Goal: Task Accomplishment & Management: Complete application form

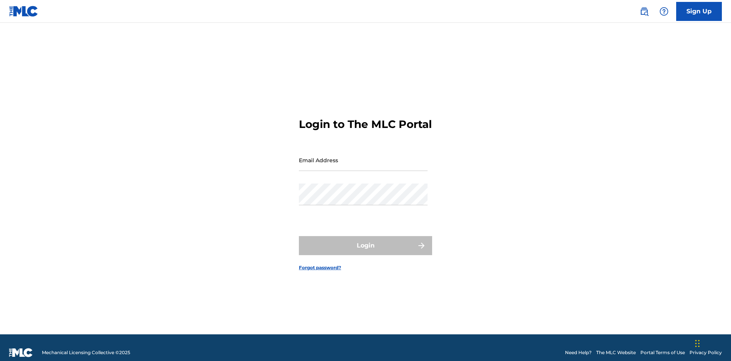
scroll to position [10, 0]
click at [363, 156] on input "Email Address" at bounding box center [363, 160] width 129 height 22
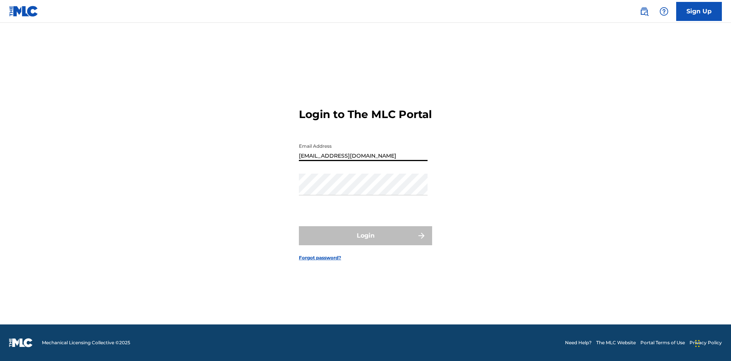
type input "[EMAIL_ADDRESS][DOMAIN_NAME]"
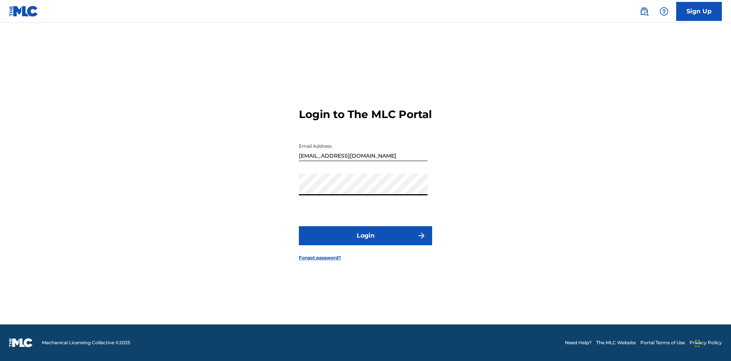
click at [365, 242] on button "Login" at bounding box center [365, 235] width 133 height 19
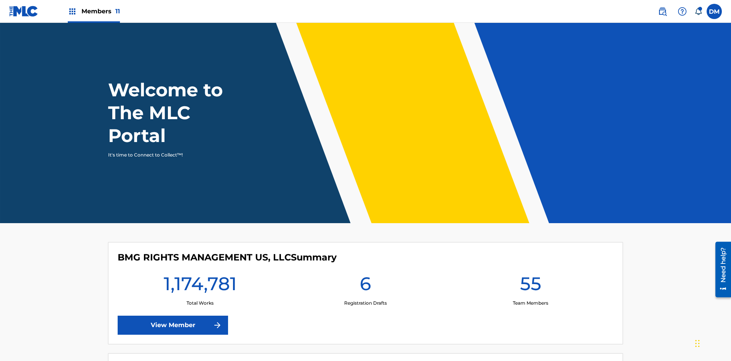
scroll to position [33, 0]
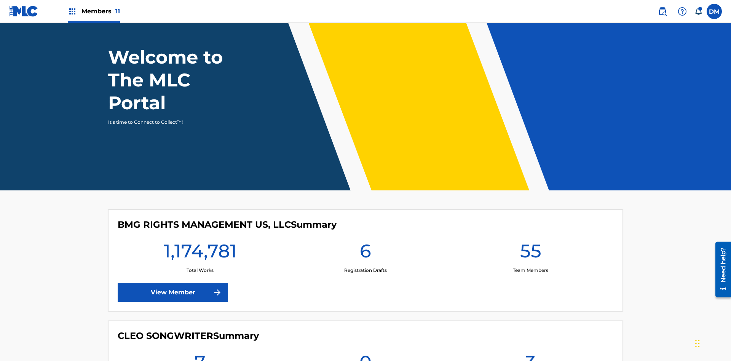
click at [94, 11] on span "Members 11" at bounding box center [100, 11] width 38 height 9
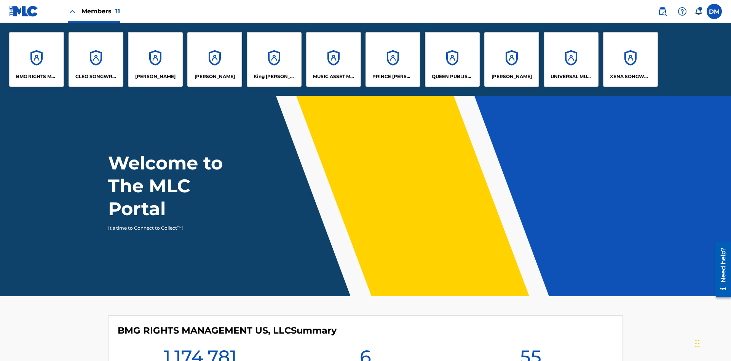
scroll to position [27, 0]
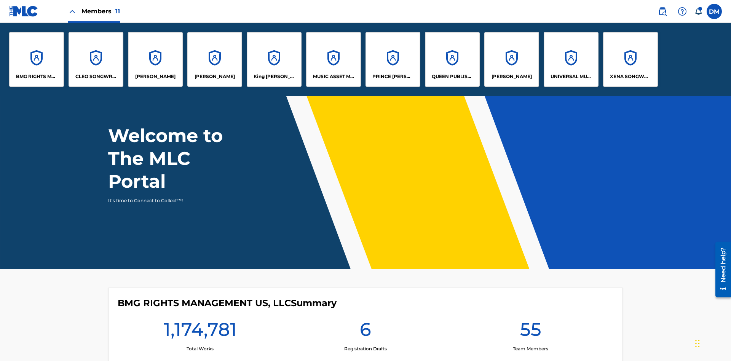
click at [274, 77] on p "King [PERSON_NAME]" at bounding box center [274, 76] width 41 height 7
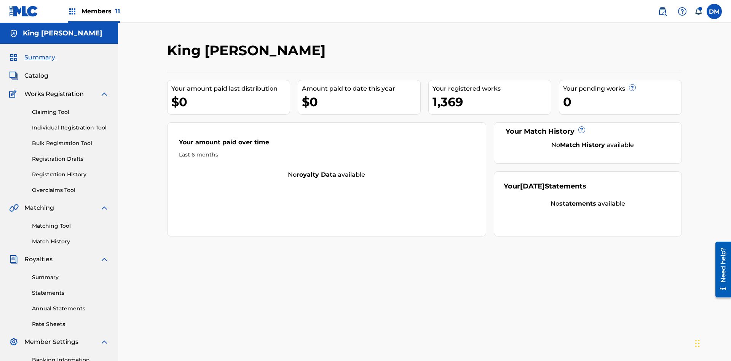
scroll to position [78, 0]
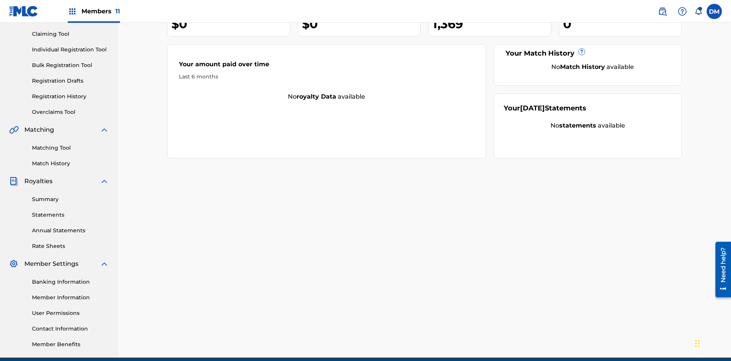
click at [70, 49] on link "Individual Registration Tool" at bounding box center [70, 50] width 77 height 8
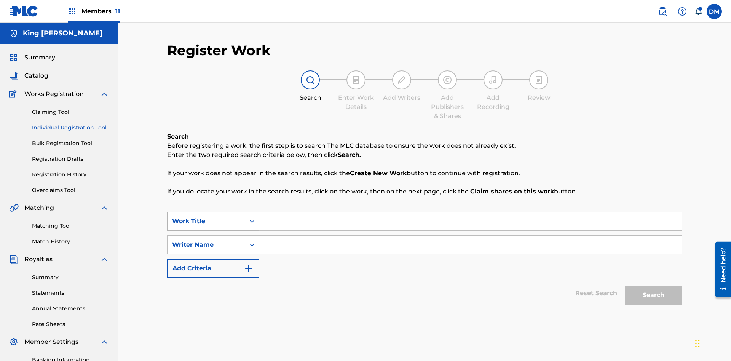
click at [206, 217] on div "Work Title" at bounding box center [206, 221] width 69 height 9
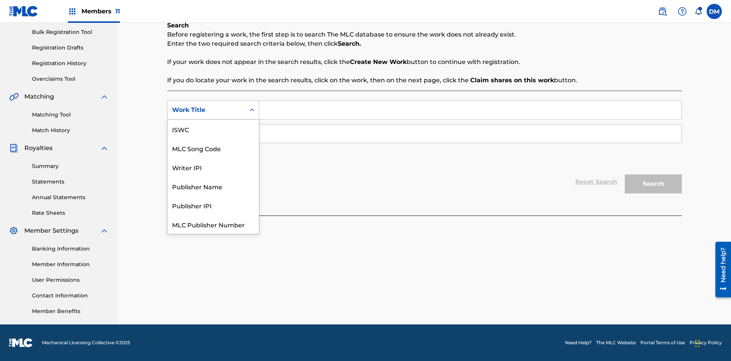
scroll to position [19, 0]
click at [213, 129] on div "MLC Song Code" at bounding box center [213, 129] width 91 height 19
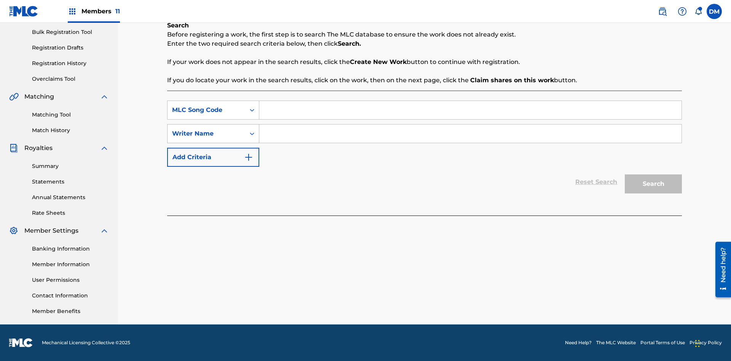
click at [206, 134] on div "Writer Name" at bounding box center [206, 133] width 69 height 9
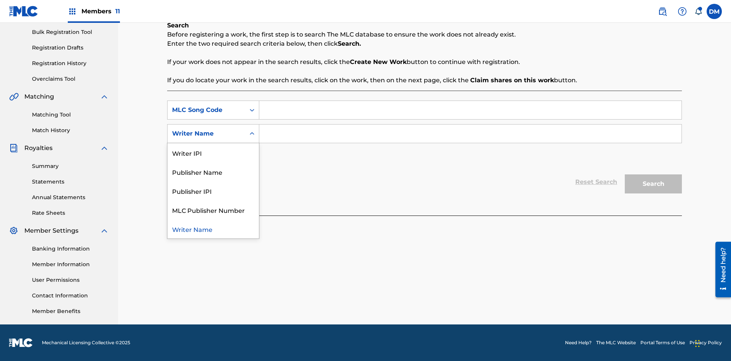
click at [213, 229] on div "Writer Name" at bounding box center [213, 228] width 91 height 19
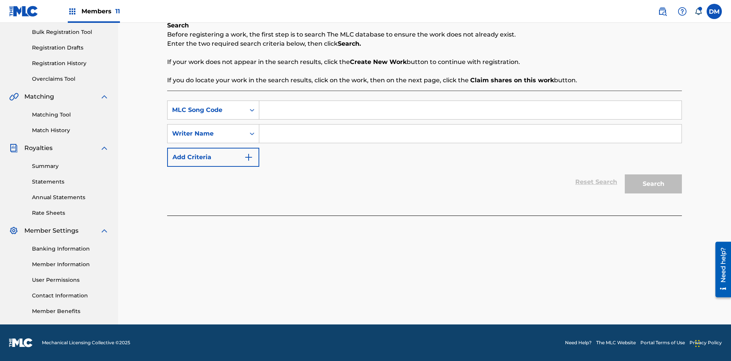
click at [470, 110] on input "Search Form" at bounding box center [470, 110] width 422 height 18
type input "RB0ZQR"
click at [470, 134] on input "Search Form" at bounding box center [470, 133] width 422 height 18
type input "[PERSON_NAME] [PERSON_NAME]"
click at [653, 184] on button "Search" at bounding box center [653, 183] width 57 height 19
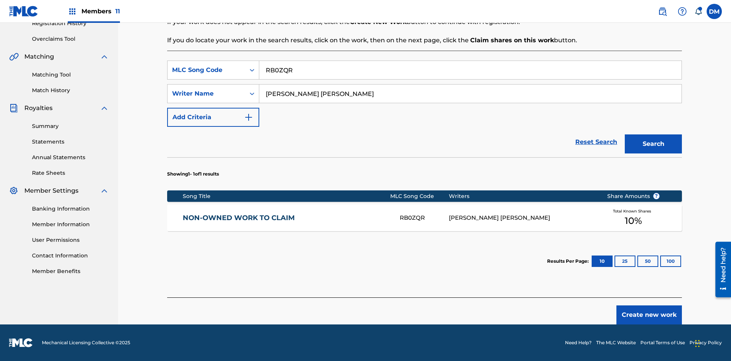
click at [660, 261] on button "100" at bounding box center [670, 260] width 21 height 11
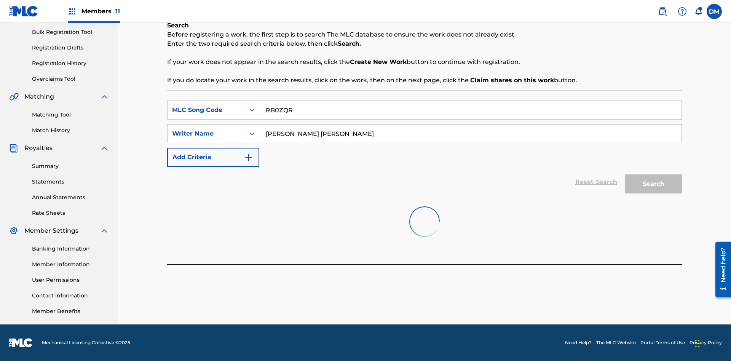
scroll to position [111, 0]
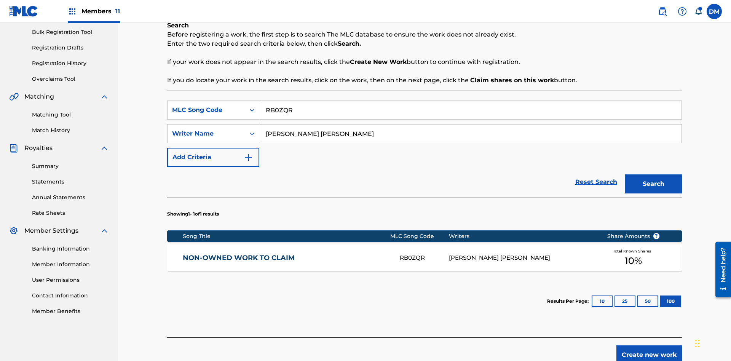
click at [424, 254] on div "RB0ZQR" at bounding box center [424, 258] width 49 height 9
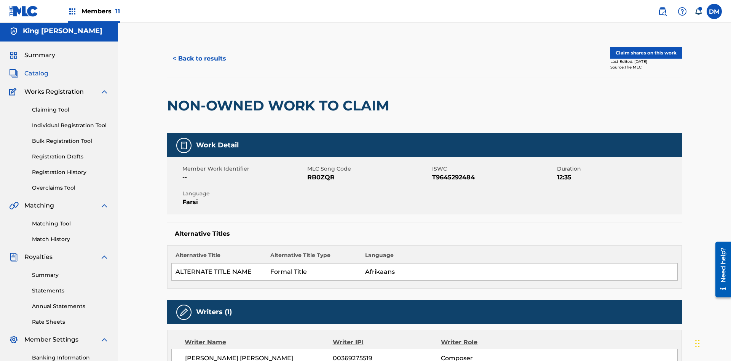
click at [645, 51] on button "Claim shares on this work" at bounding box center [646, 52] width 72 height 11
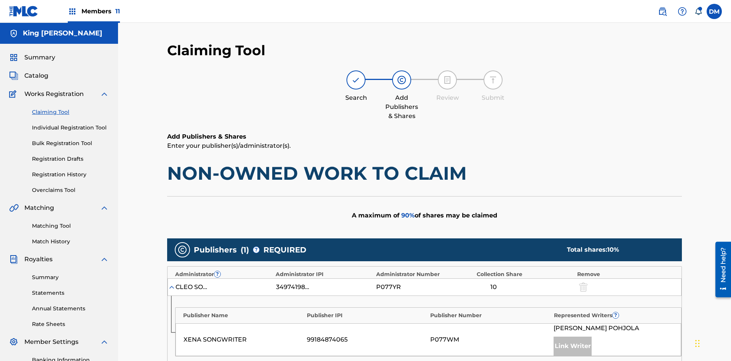
scroll to position [191, 0]
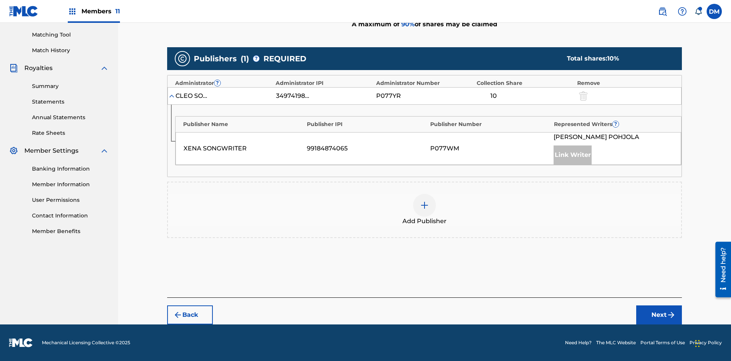
click at [659, 315] on button "Next" at bounding box center [659, 314] width 46 height 19
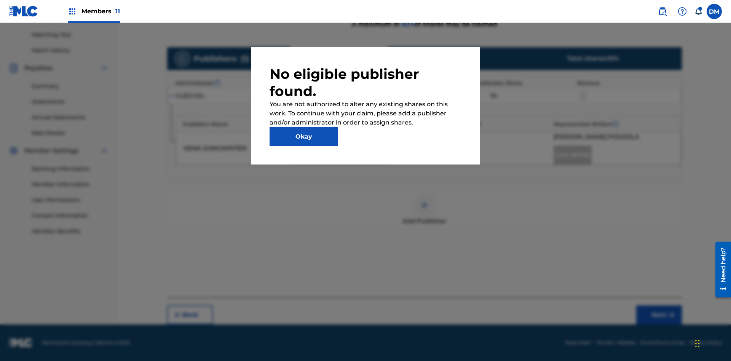
click at [304, 137] on button "Okay" at bounding box center [304, 136] width 69 height 19
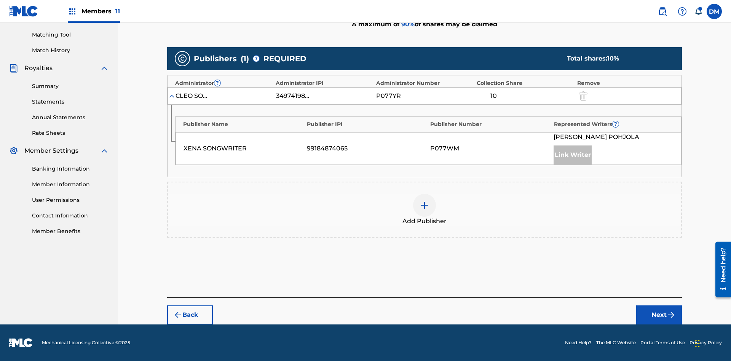
click at [424, 205] on img at bounding box center [424, 205] width 9 height 9
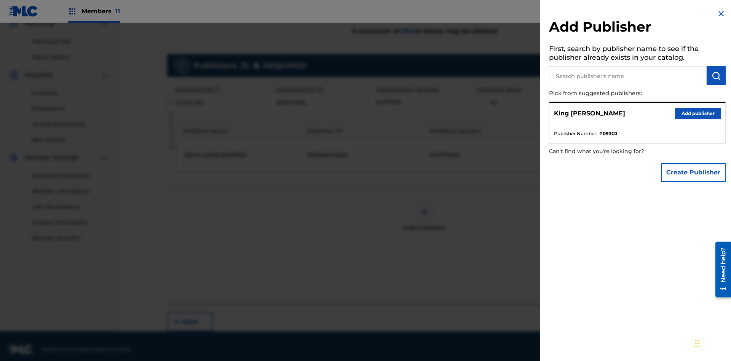
click at [628, 76] on input "text" at bounding box center [628, 75] width 158 height 19
type input "Test2025.08.23.04.31.51"
click at [716, 76] on img "submit" at bounding box center [716, 75] width 9 height 9
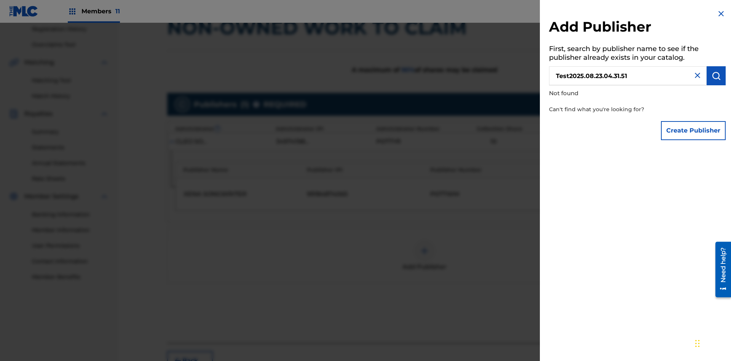
click at [694, 130] on button "Create Publisher" at bounding box center [693, 130] width 65 height 19
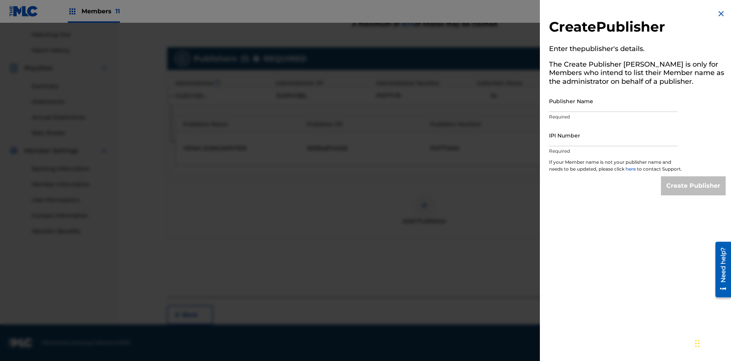
click at [613, 101] on input "Publisher Name" at bounding box center [613, 101] width 129 height 22
type input "Test2025.08.23.04.31.56"
click at [613, 135] on input "IPI Number" at bounding box center [613, 135] width 129 height 22
type input "00595839777"
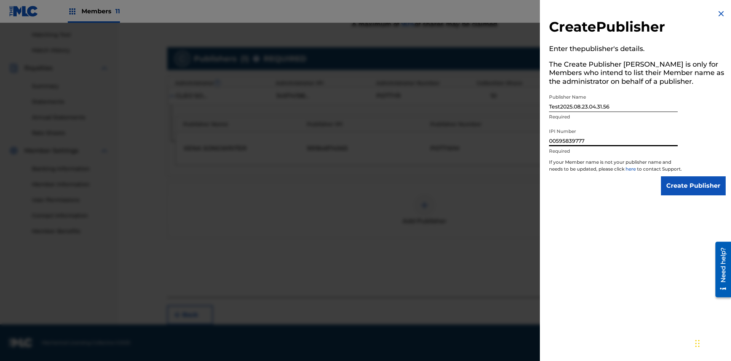
click at [694, 193] on input "Create Publisher" at bounding box center [693, 185] width 65 height 19
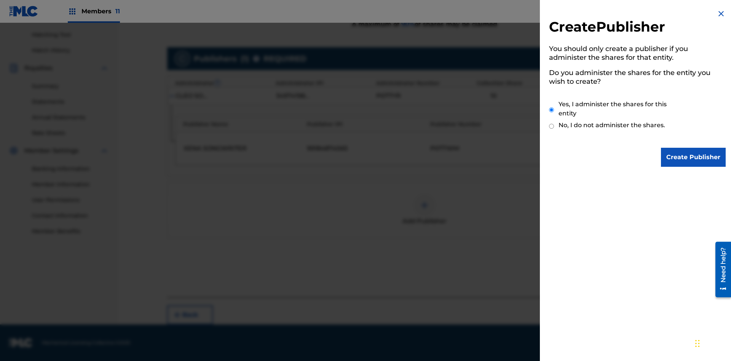
click at [552, 110] on input "Yes, I administer the shares for this entity" at bounding box center [551, 110] width 5 height 16
click at [694, 157] on input "Create Publisher" at bounding box center [693, 157] width 65 height 19
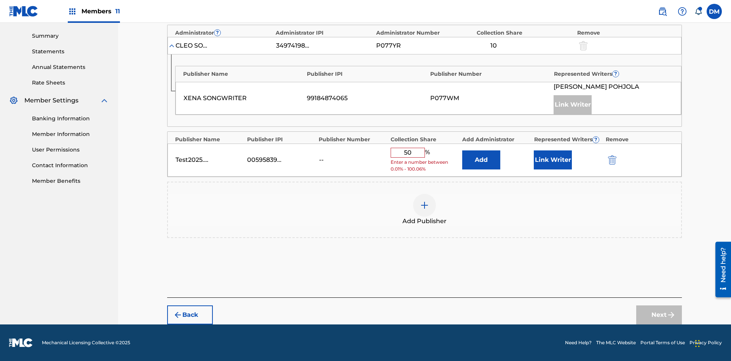
scroll to position [236, 0]
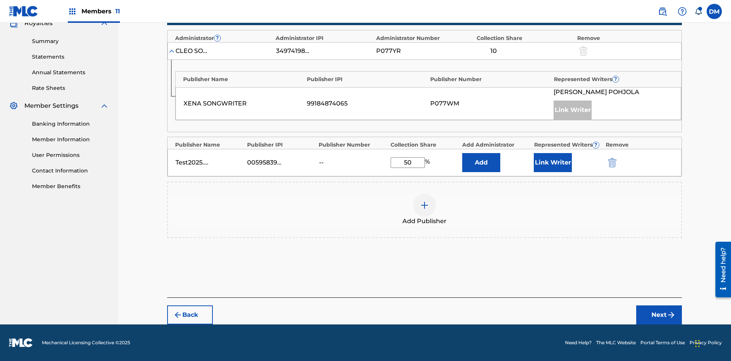
type input "50"
click at [553, 163] on button "Link Writer" at bounding box center [553, 162] width 38 height 19
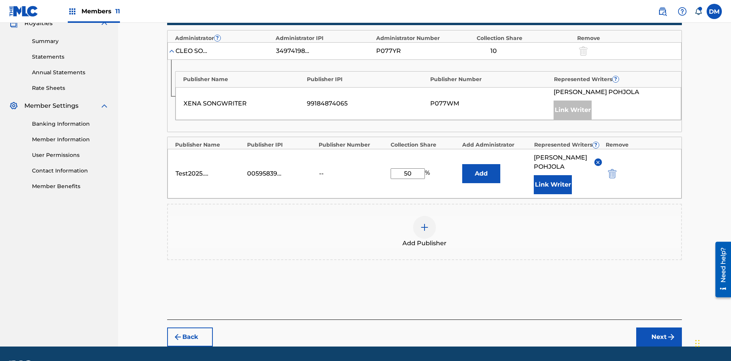
click at [553, 175] on button "Link Writer" at bounding box center [553, 184] width 38 height 19
click at [481, 164] on button "Add" at bounding box center [481, 173] width 38 height 19
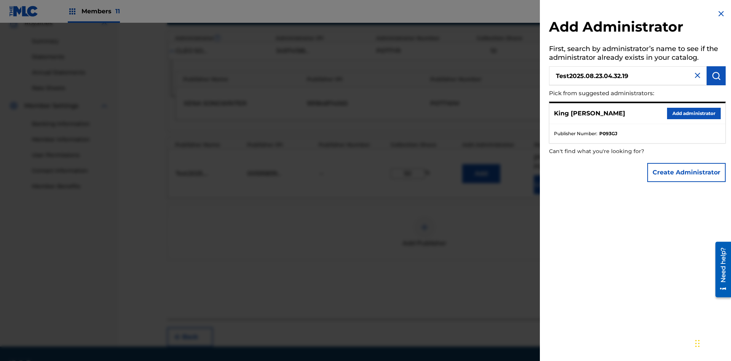
click at [716, 76] on img "submit" at bounding box center [716, 75] width 9 height 9
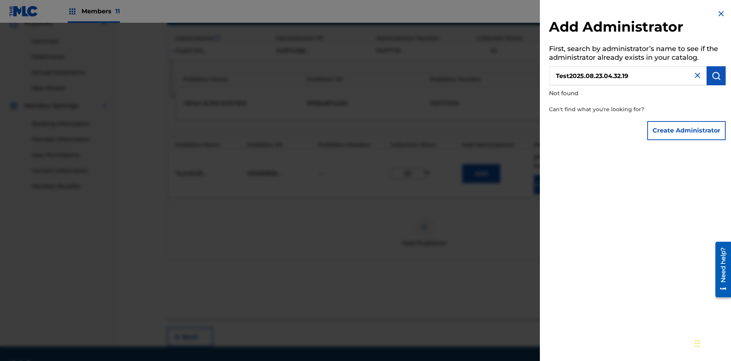
click at [687, 130] on button "Create Administrator" at bounding box center [686, 130] width 78 height 19
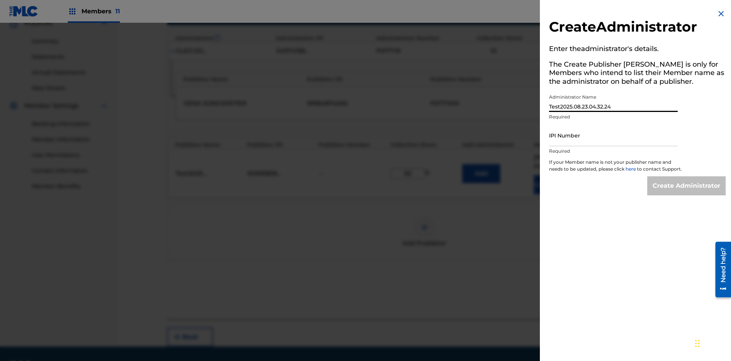
click at [613, 135] on input "IPI Number" at bounding box center [613, 135] width 129 height 22
click at [687, 193] on input "Create Administrator" at bounding box center [686, 185] width 78 height 19
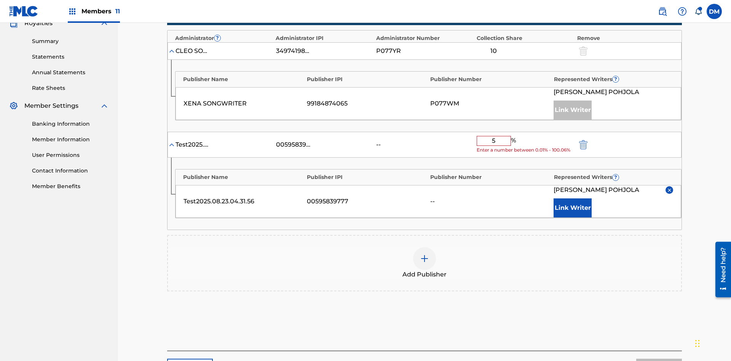
type input "50"
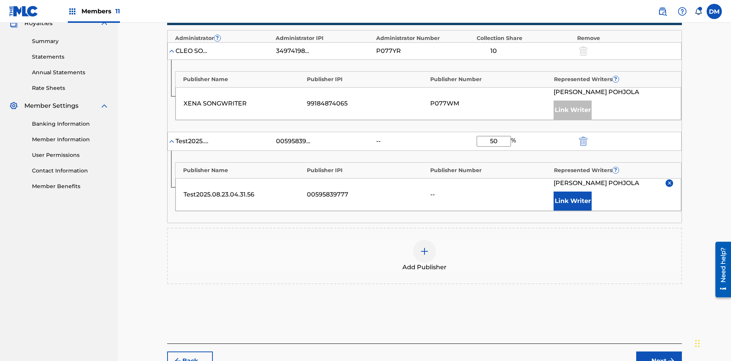
scroll to position [291, 0]
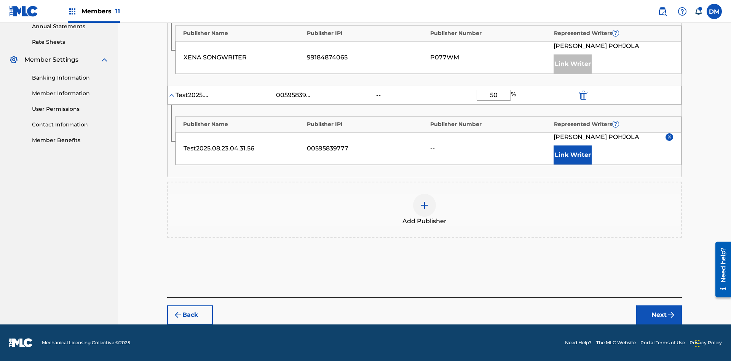
click at [659, 315] on button "Next" at bounding box center [659, 314] width 46 height 19
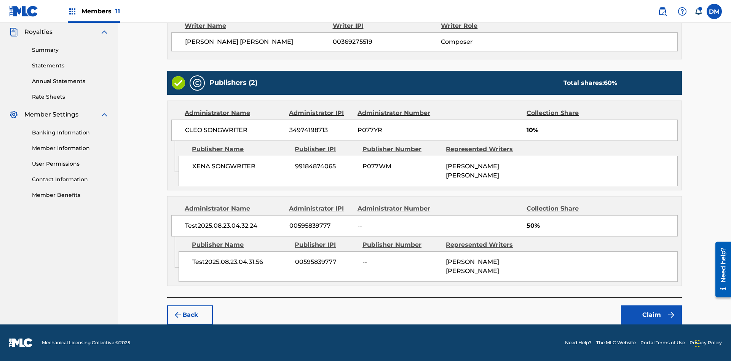
click at [651, 315] on button "Claim" at bounding box center [651, 314] width 61 height 19
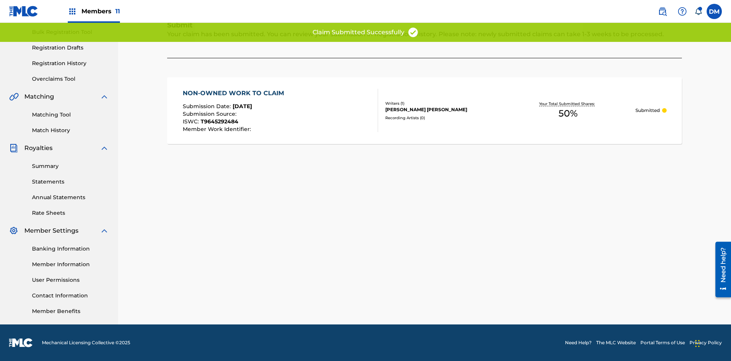
click at [70, 63] on link "Registration History" at bounding box center [70, 63] width 77 height 8
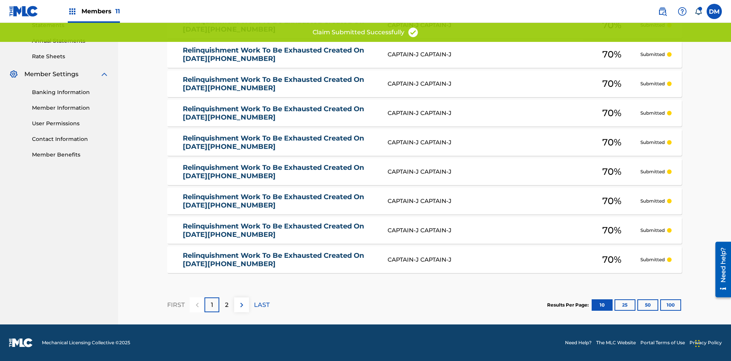
type input "NON-OWNED WORK TO CLAIM"
